Goal: Information Seeking & Learning: Find specific fact

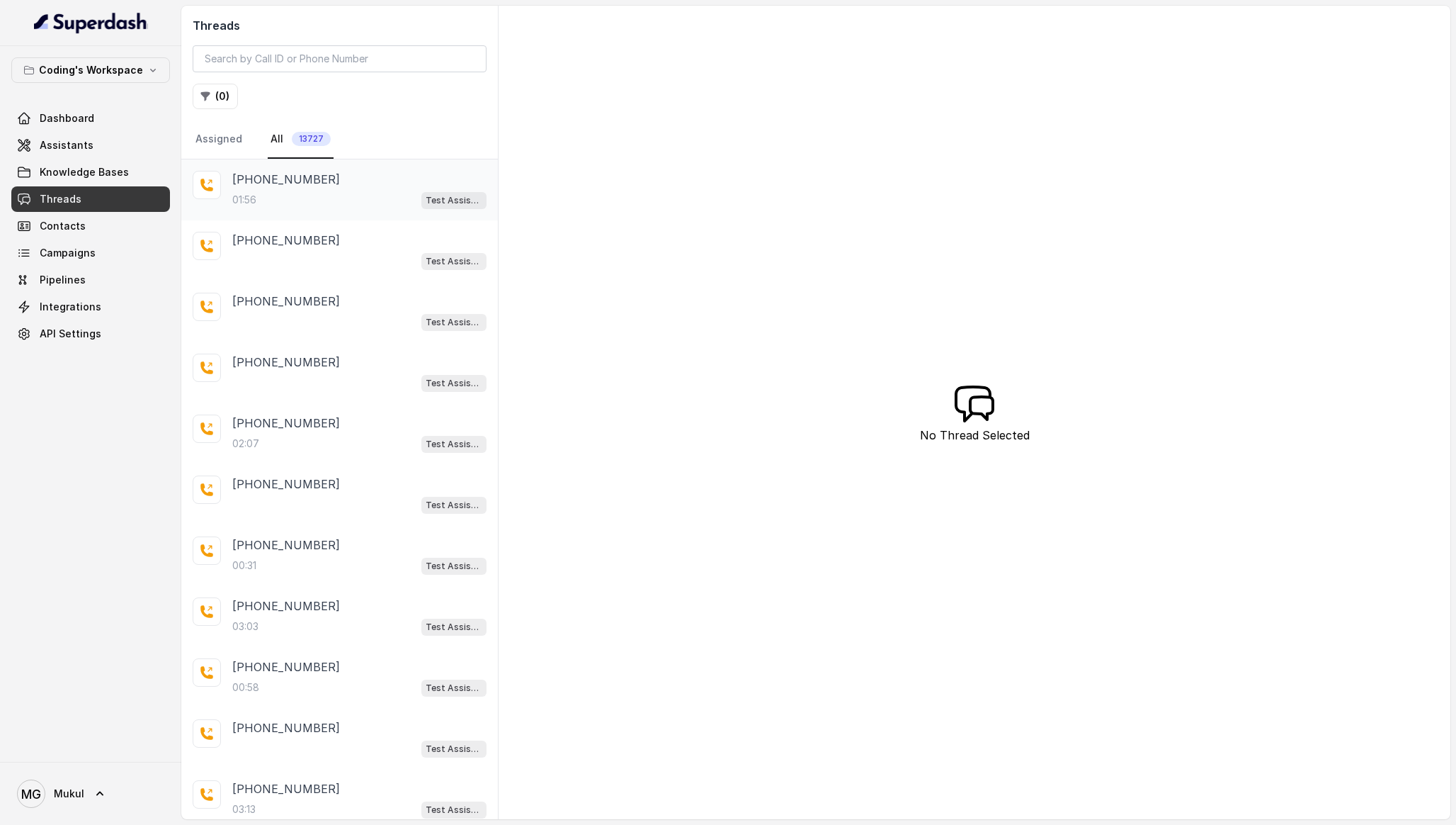
click at [297, 207] on div "01:56 Test Assistant-3" at bounding box center [359, 200] width 254 height 19
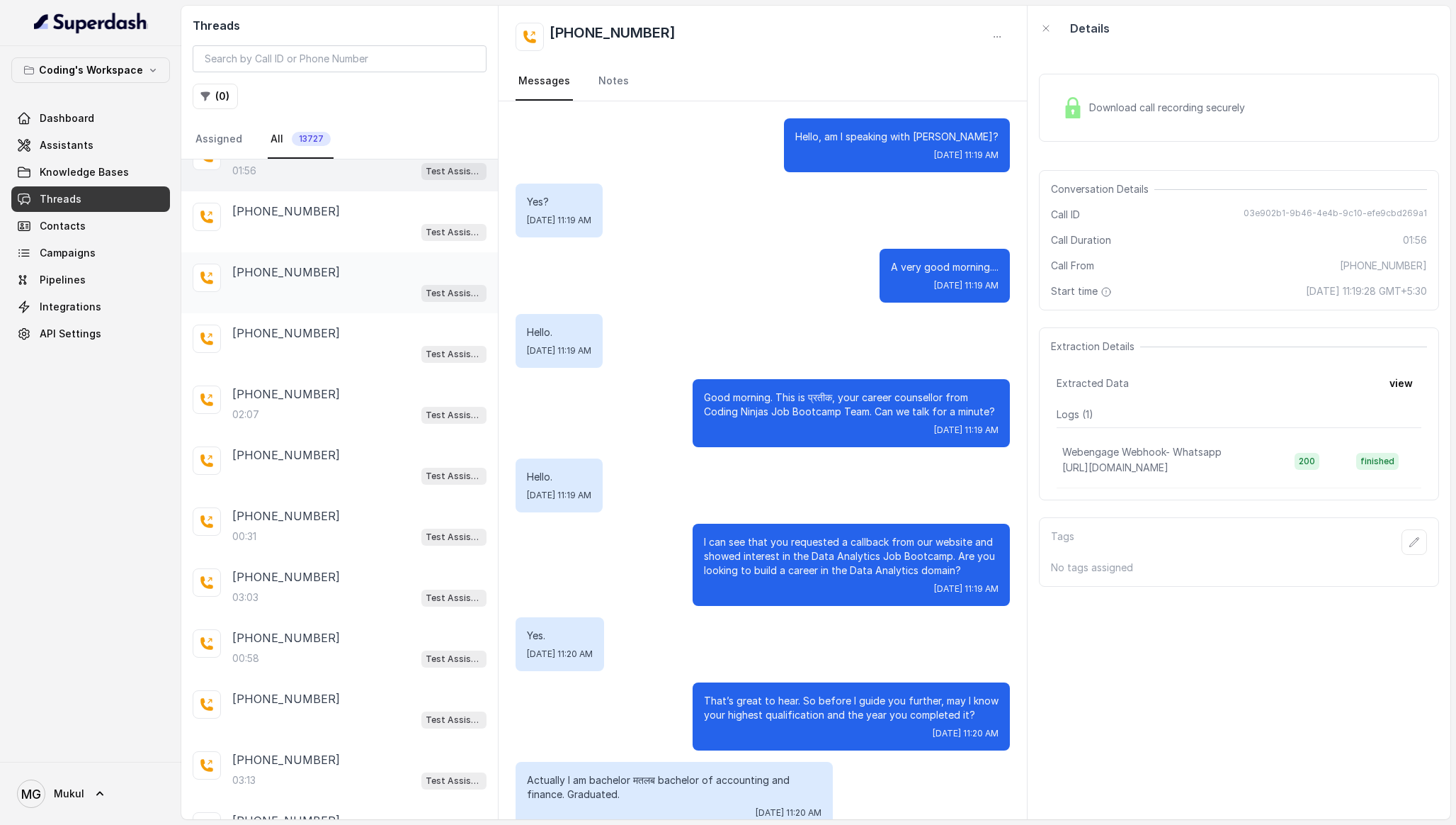
scroll to position [30, 0]
click at [255, 64] on input "search" at bounding box center [339, 59] width 294 height 27
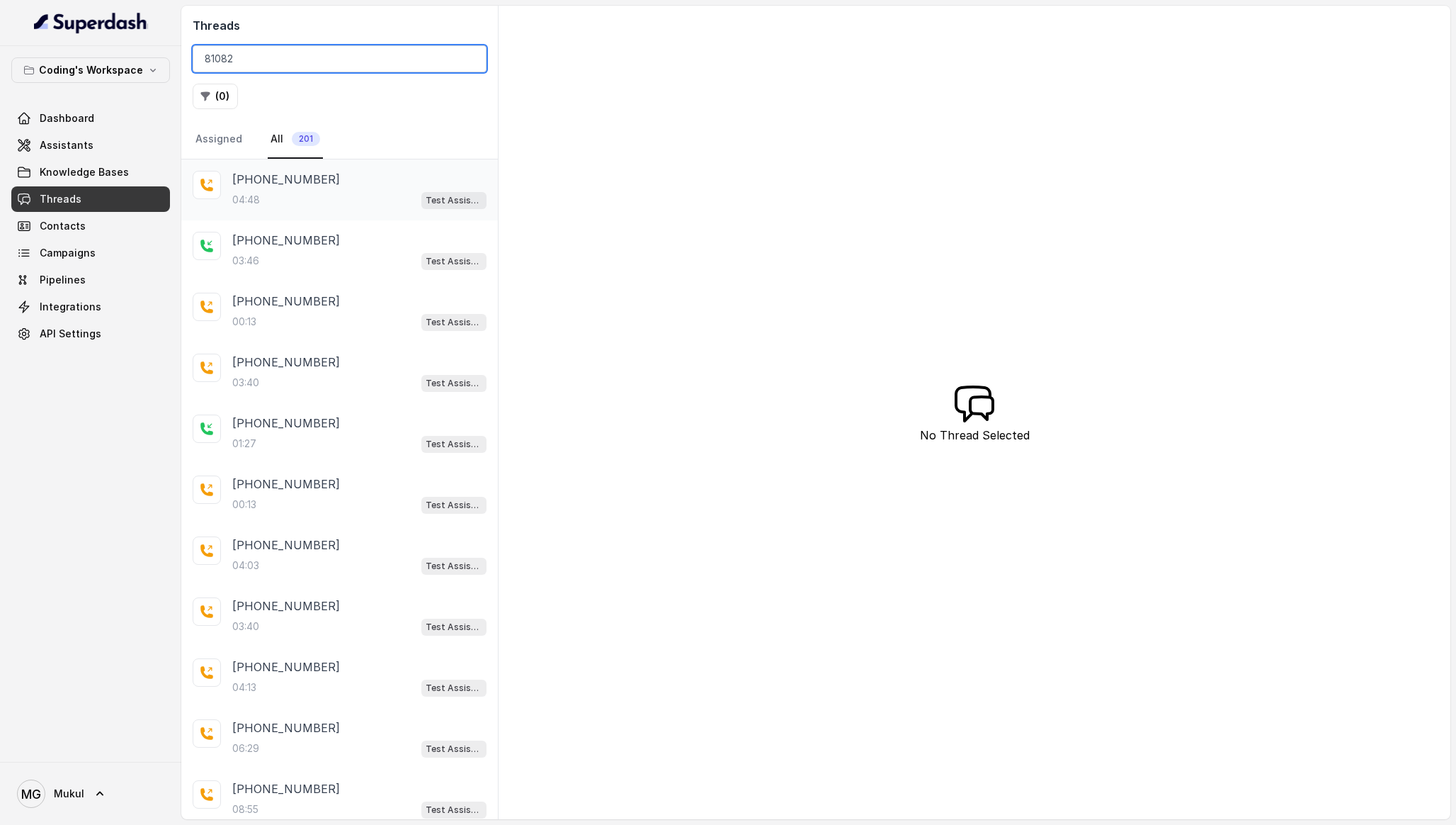
type input "81082"
click at [328, 194] on div "04:48 Test Assistant- 2" at bounding box center [359, 200] width 254 height 19
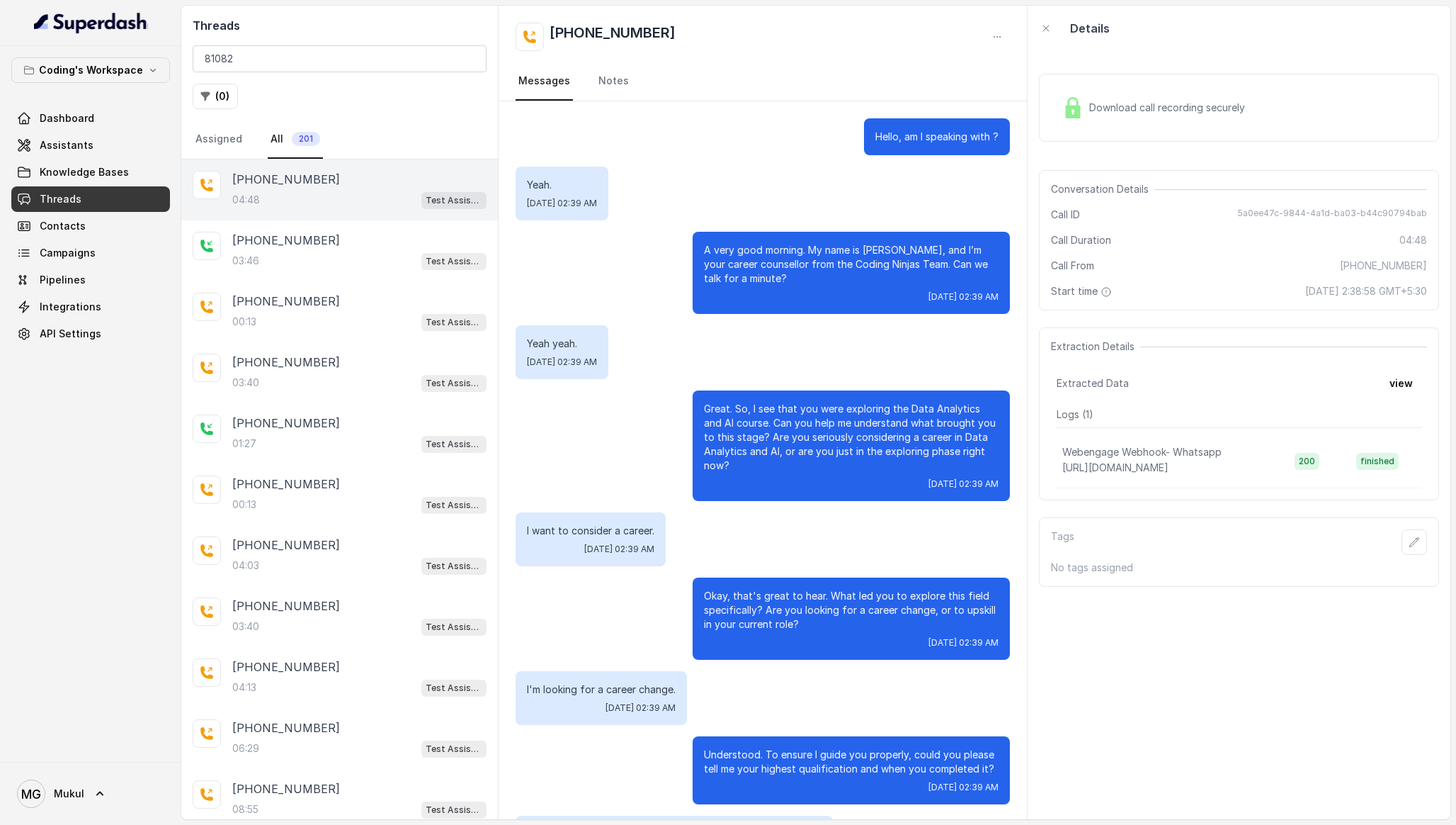
scroll to position [2074, 0]
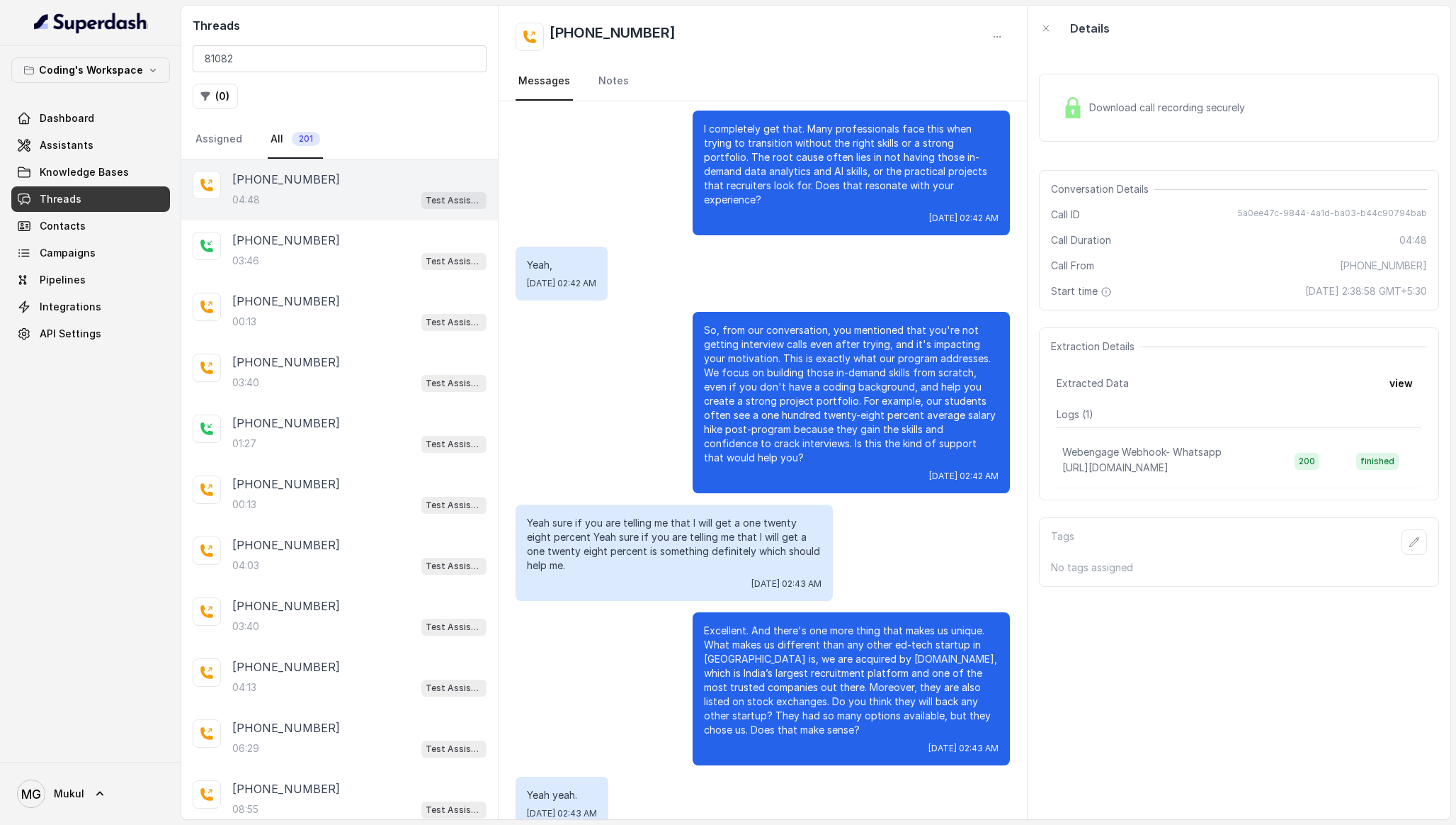
click at [1123, 106] on span "Download call recording securely" at bounding box center [1170, 108] width 162 height 14
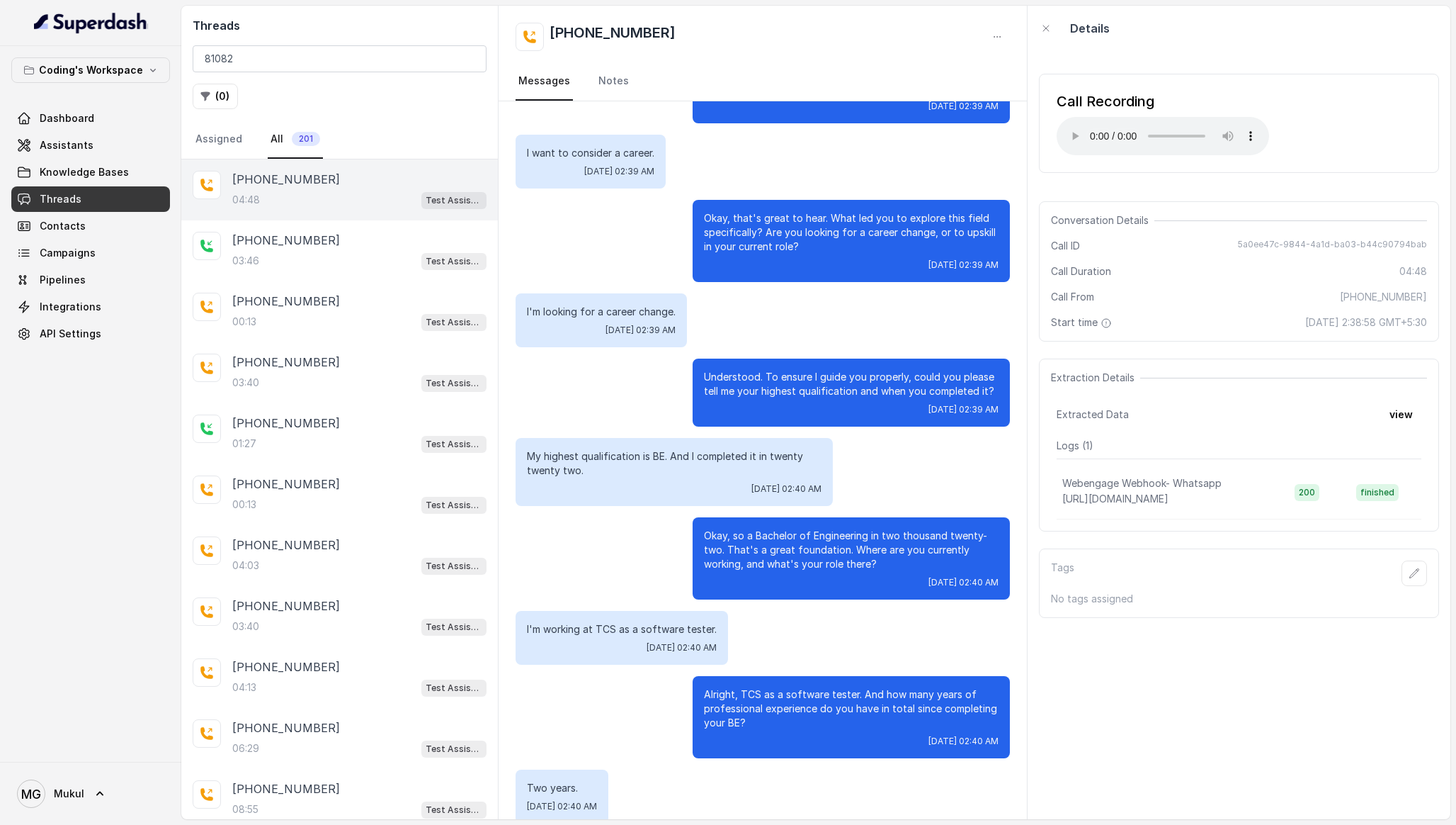
scroll to position [391, 0]
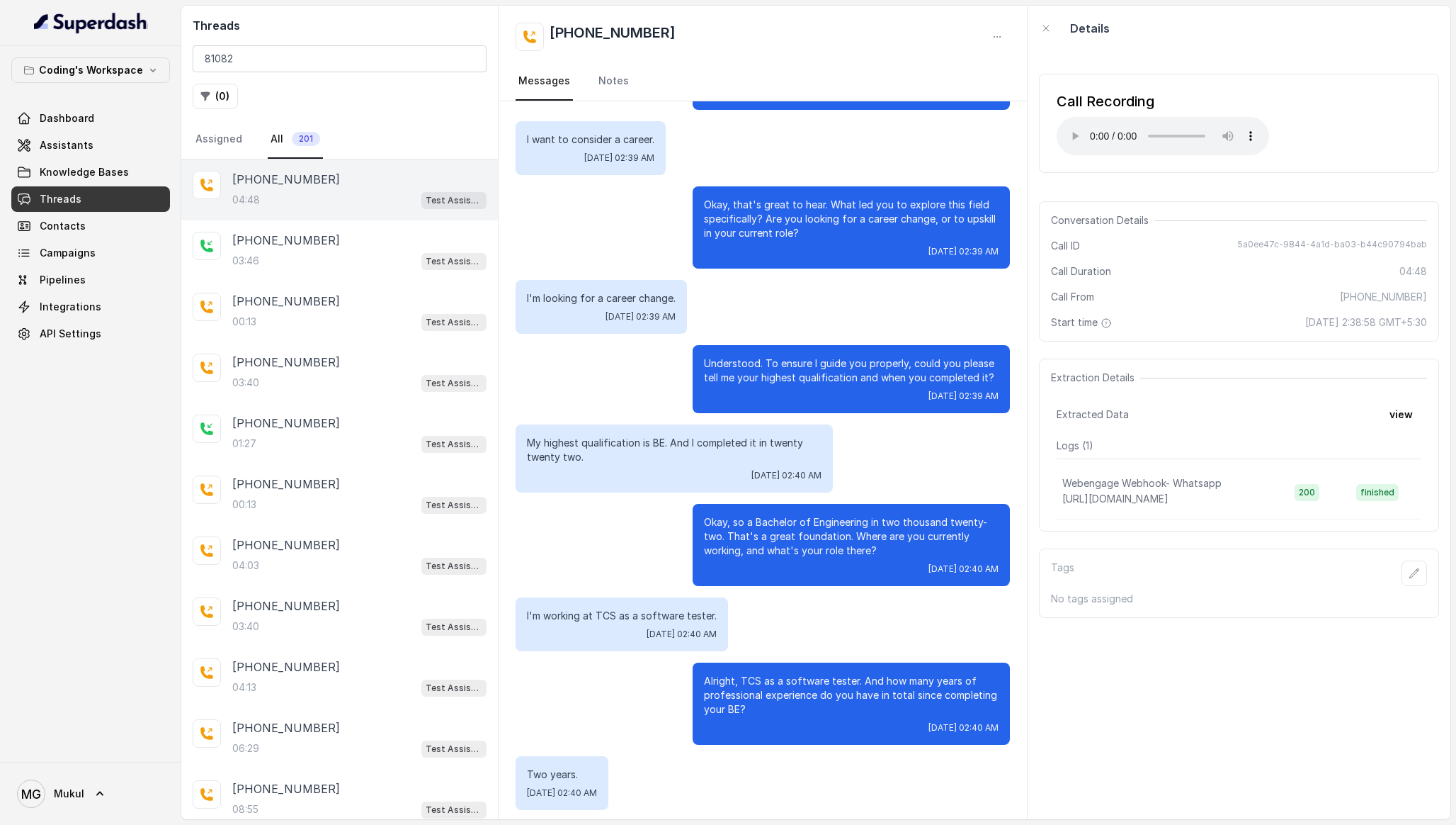
click at [462, 84] on div "Threads 81082 ( 0 ) Assigned All 201" at bounding box center [340, 82] width 317 height 153
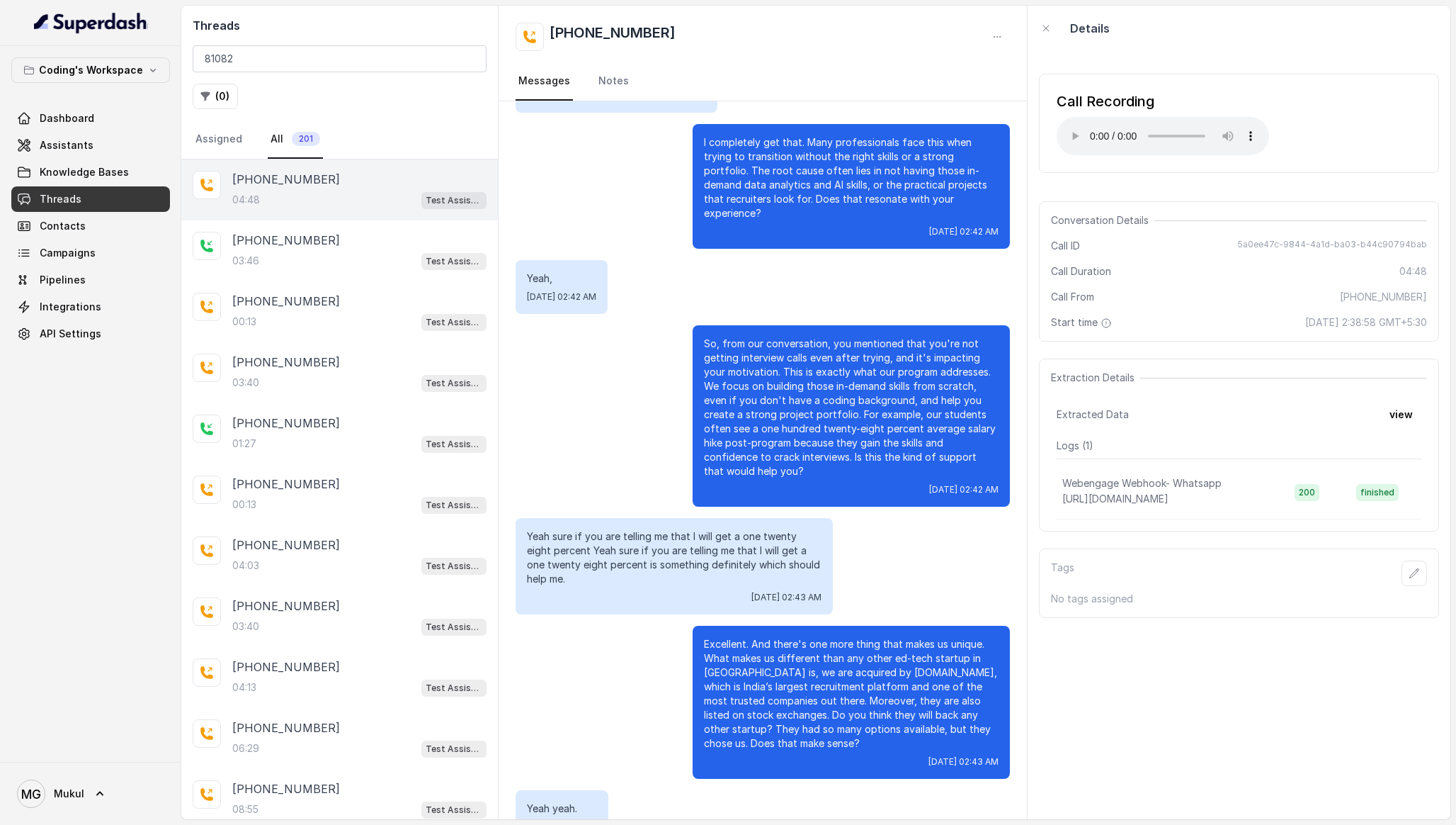
scroll to position [2074, 0]
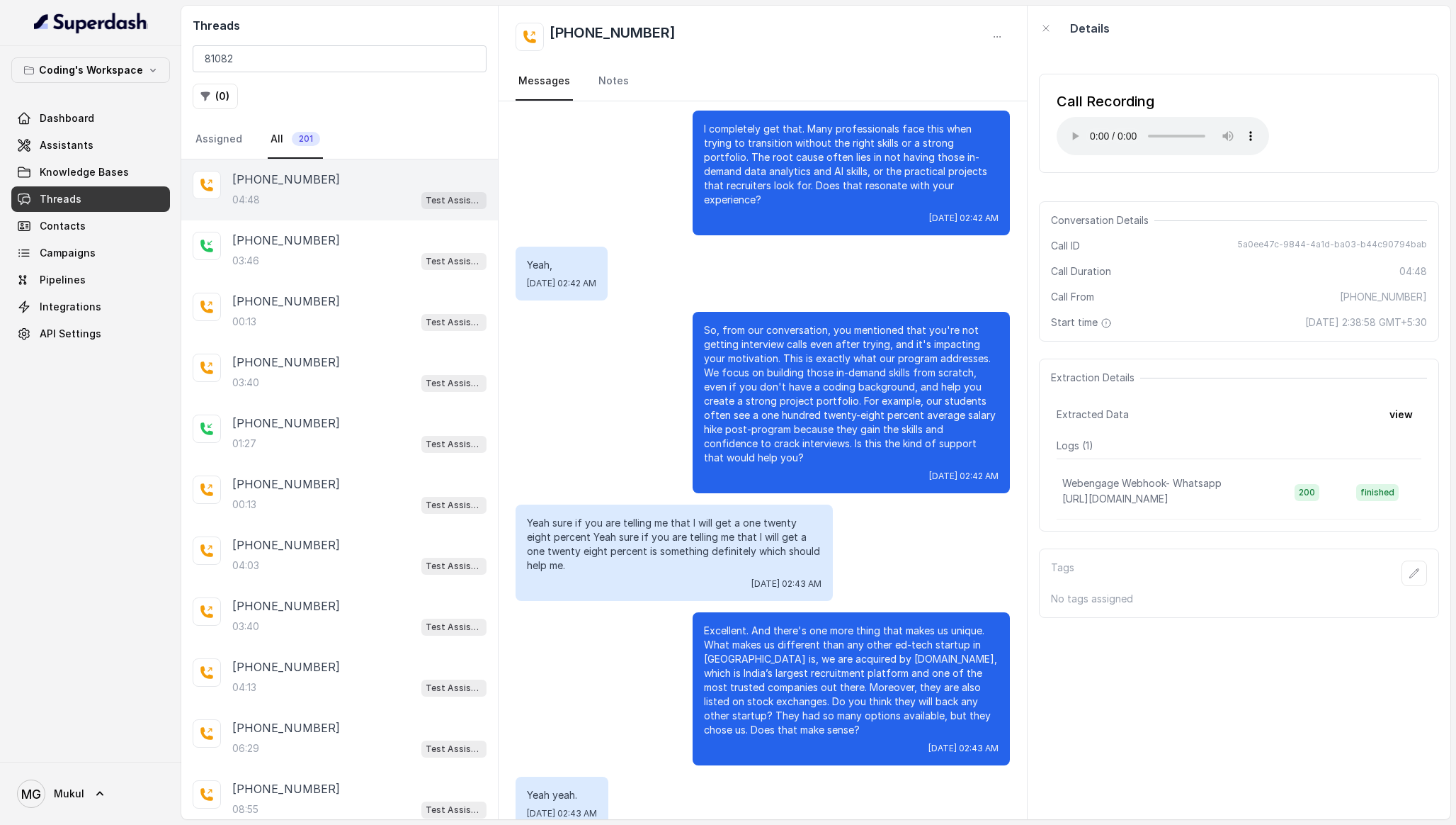
click at [884, 326] on p "So, from our conversation, you mentioned that you're not getting interview call…" at bounding box center [852, 393] width 295 height 142
